Goal: Navigation & Orientation: Find specific page/section

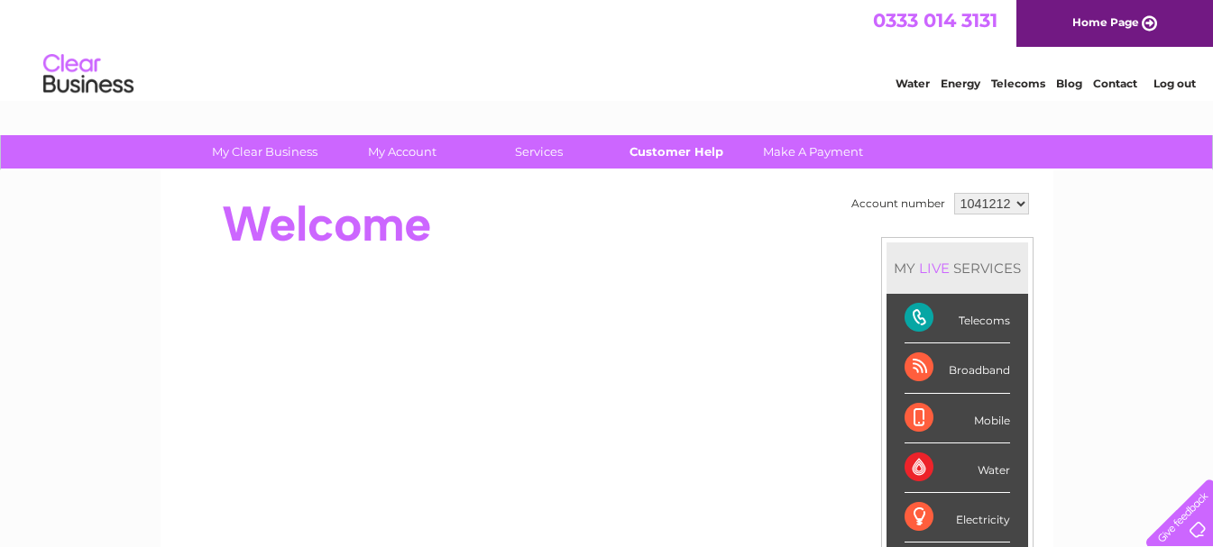
click at [674, 153] on link "Customer Help" at bounding box center [675, 151] width 149 height 33
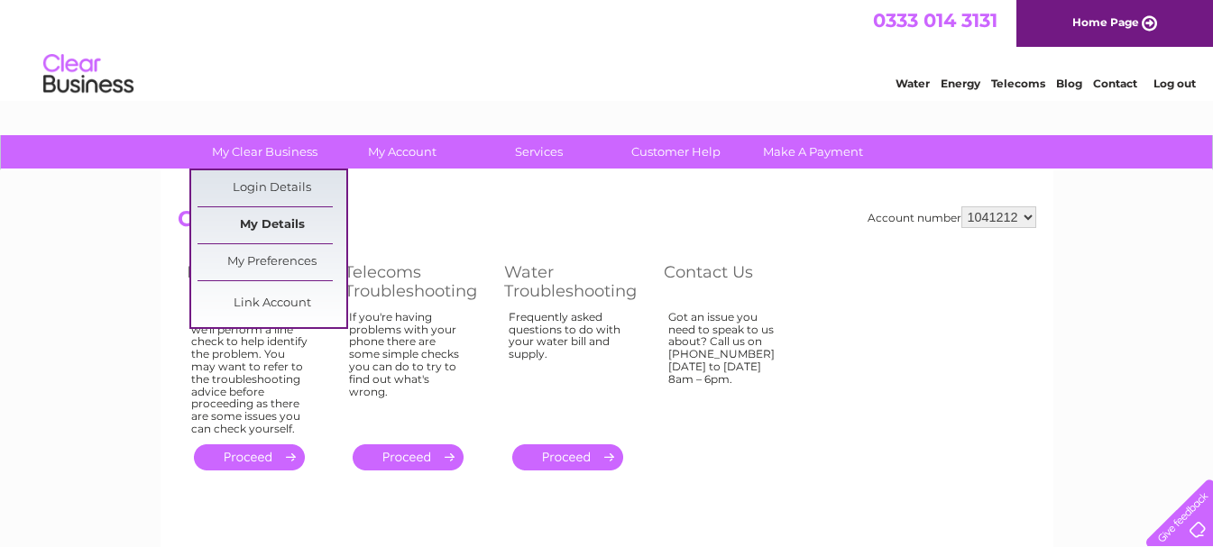
click at [301, 218] on link "My Details" at bounding box center [271, 225] width 149 height 36
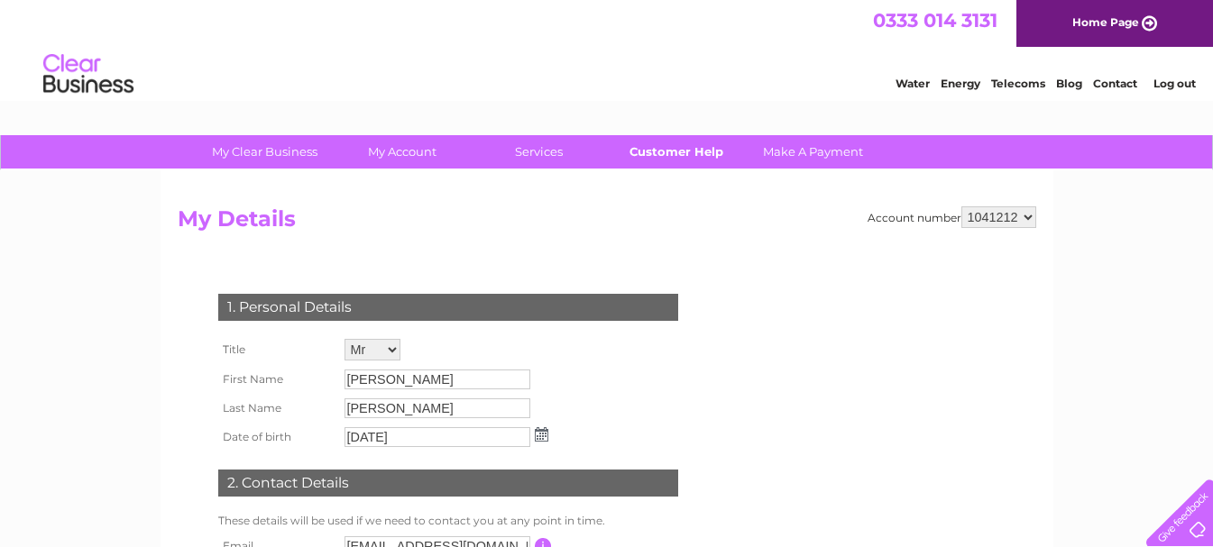
click at [669, 152] on link "Customer Help" at bounding box center [675, 151] width 149 height 33
